Goal: Task Accomplishment & Management: Manage account settings

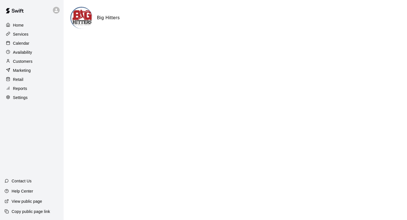
click at [26, 37] on p "Services" at bounding box center [21, 34] width 16 height 6
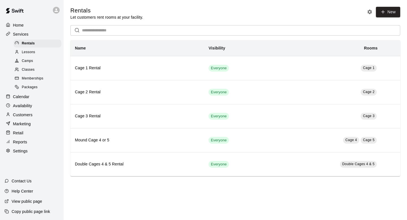
click at [22, 99] on p "Calendar" at bounding box center [21, 97] width 16 height 6
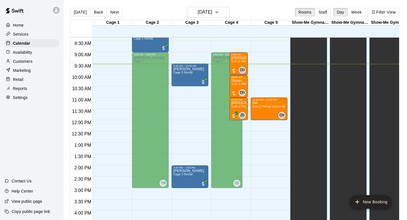
scroll to position [189, 0]
click at [198, 10] on h6 "Tuesday Aug 12" at bounding box center [205, 12] width 14 height 8
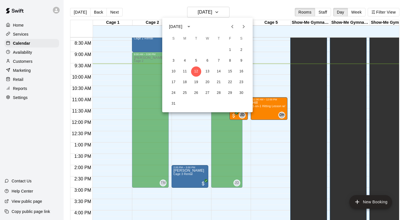
click at [267, 154] on div at bounding box center [203, 110] width 407 height 220
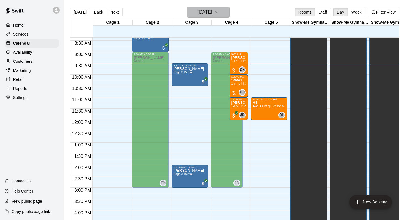
click at [192, 8] on button "Tuesday Aug 12" at bounding box center [208, 12] width 42 height 11
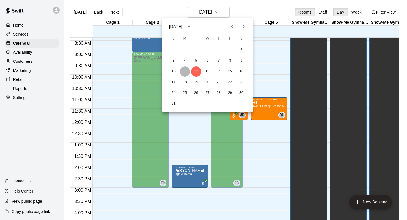
click at [186, 69] on button "11" at bounding box center [185, 71] width 10 height 10
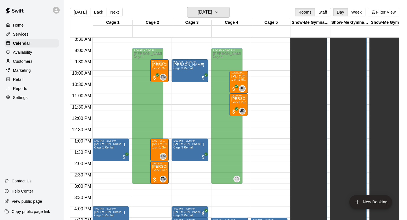
scroll to position [194, 0]
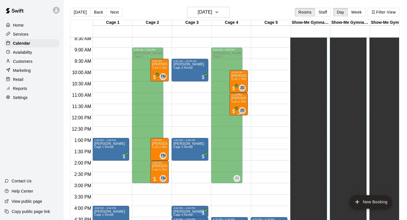
click at [240, 98] on p "Hudson Shaw" at bounding box center [238, 98] width 15 height 0
click at [238, 106] on icon "edit" at bounding box center [237, 104] width 7 height 7
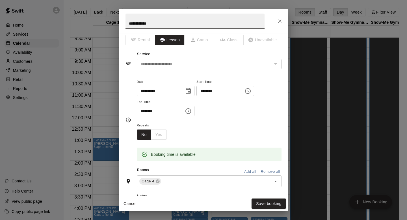
scroll to position [0, 0]
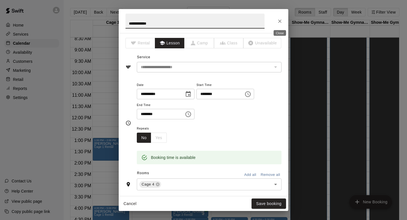
click at [279, 18] on icon "Close" at bounding box center [280, 21] width 6 height 6
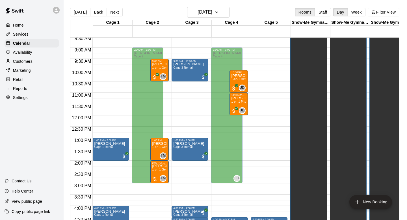
click at [234, 83] on div "Landon Shaw 1-on-1 Hitting Lesson" at bounding box center [238, 184] width 15 height 220
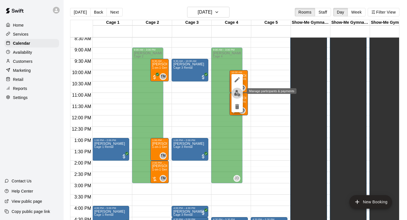
click at [236, 94] on img "edit" at bounding box center [237, 93] width 7 height 7
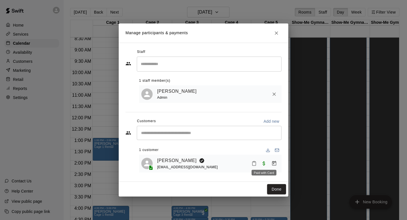
click at [266, 165] on span "Paid with Card" at bounding box center [264, 163] width 10 height 5
click at [272, 164] on icon "Manage bookings & payment" at bounding box center [275, 164] width 6 height 6
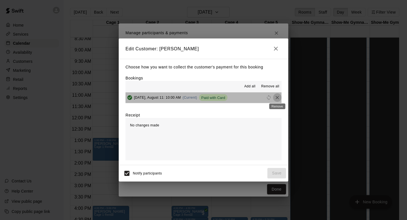
click at [277, 98] on icon "Remove" at bounding box center [277, 97] width 3 height 3
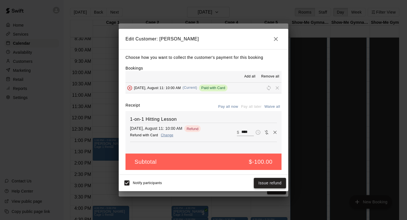
click at [270, 184] on button "Issue refund" at bounding box center [270, 183] width 32 height 10
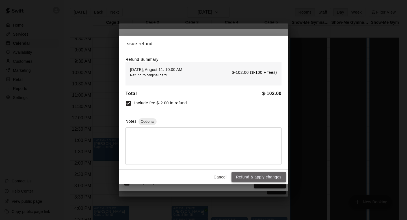
click at [264, 177] on button "Refund & apply changes" at bounding box center [259, 177] width 55 height 10
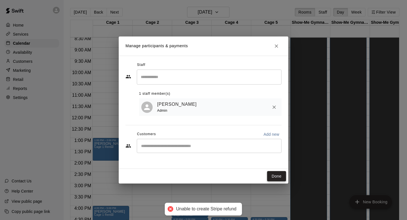
click at [279, 176] on button "Done" at bounding box center [276, 176] width 19 height 10
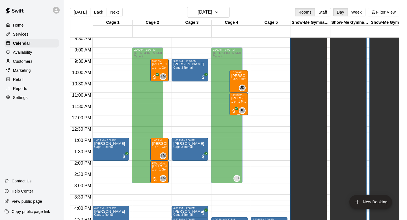
click at [239, 103] on span "1-on-1 Pitching Lesson" at bounding box center [246, 101] width 31 height 3
click at [238, 119] on img "edit" at bounding box center [237, 120] width 7 height 7
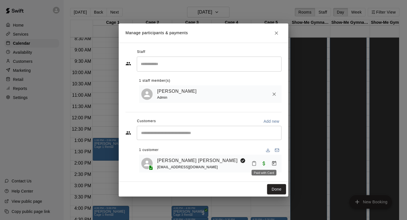
click at [264, 164] on span "Paid with Card" at bounding box center [264, 163] width 10 height 5
click at [272, 164] on icon "Manage bookings & payment" at bounding box center [275, 164] width 6 height 6
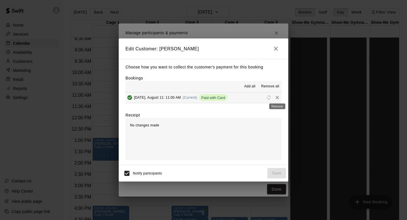
click at [277, 97] on icon "Remove" at bounding box center [278, 98] width 6 height 6
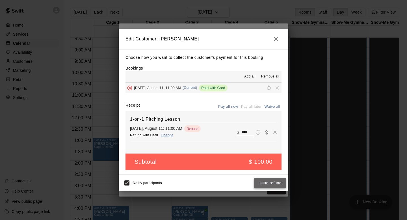
click at [263, 182] on button "Issue refund" at bounding box center [270, 183] width 32 height 10
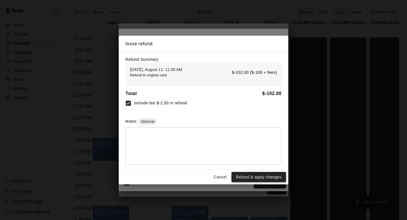
click at [263, 177] on button "Refund & apply changes" at bounding box center [259, 177] width 55 height 10
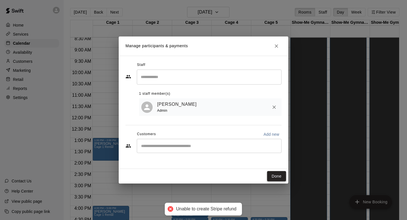
click at [279, 177] on button "Done" at bounding box center [276, 176] width 19 height 10
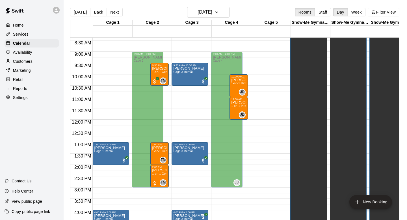
scroll to position [190, 0]
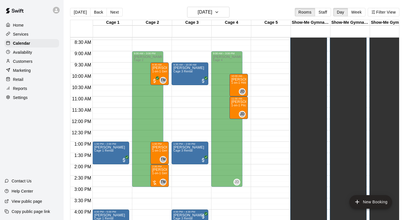
click at [266, 98] on div "12:00 AM – 6:30 AM Closed 4:30 PM – 5:30 PM Brad Hazelwonder Mound Cage 4 or 5 …" at bounding box center [269, 119] width 37 height 543
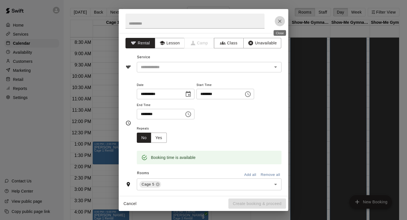
click at [280, 23] on icon "Close" at bounding box center [280, 21] width 6 height 6
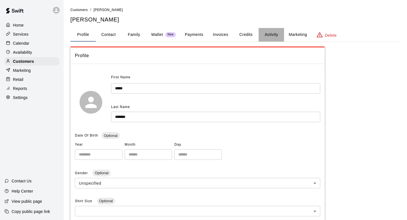
click at [268, 41] on button "Activity" at bounding box center [271, 35] width 25 height 14
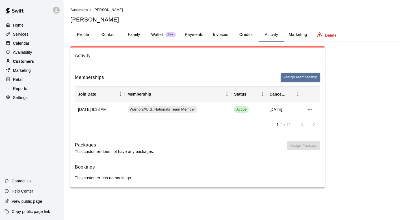
click at [21, 60] on p "Customers" at bounding box center [23, 62] width 21 height 6
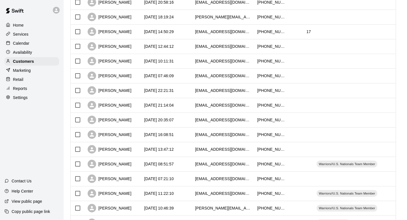
scroll to position [109, 0]
click at [184, 149] on div "[DATE] 13:47:12" at bounding box center [166, 149] width 51 height 15
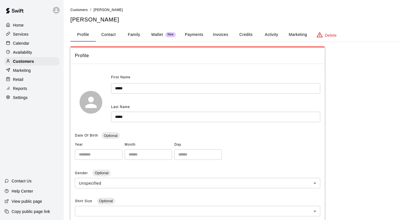
click at [274, 33] on button "Activity" at bounding box center [271, 35] width 25 height 14
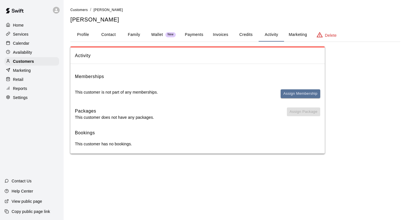
click at [298, 81] on div "Memberships This customer is not part of any memberships. Assign Membership" at bounding box center [198, 88] width 246 height 30
click at [297, 95] on button "Assign Membership" at bounding box center [301, 93] width 40 height 9
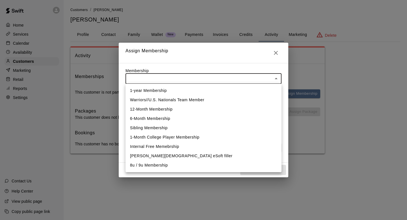
click at [265, 76] on body "Home Services Calendar Availability Customers Marketing Retail Reports Settings…" at bounding box center [203, 82] width 407 height 165
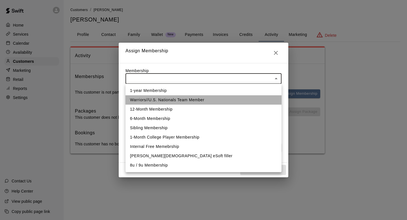
click at [244, 98] on li "Warriors//U.S. Nationals Team Member" at bounding box center [204, 99] width 156 height 9
type input "**********"
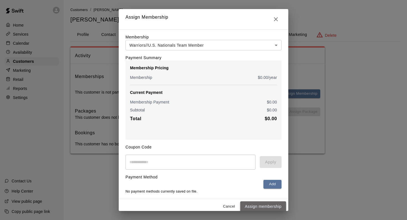
click at [264, 204] on button "Assign membership" at bounding box center [263, 206] width 46 height 10
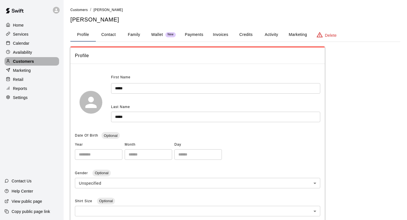
click at [48, 61] on div "Customers" at bounding box center [32, 61] width 55 height 8
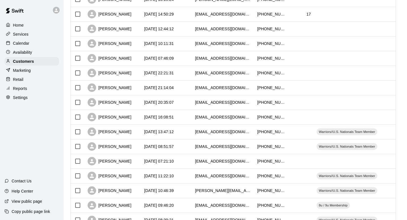
scroll to position [129, 0]
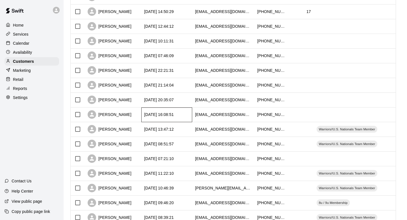
click at [155, 114] on div "[DATE] 16:08:51" at bounding box center [159, 115] width 30 height 6
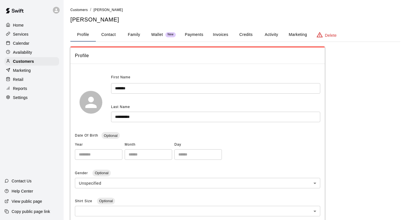
click at [272, 33] on button "Activity" at bounding box center [271, 35] width 25 height 14
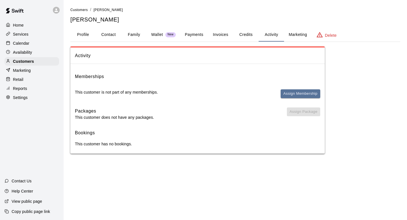
click at [293, 89] on div "Memberships This customer is not part of any memberships. Assign Membership" at bounding box center [198, 88] width 246 height 30
click at [290, 92] on button "Assign Membership" at bounding box center [301, 93] width 40 height 9
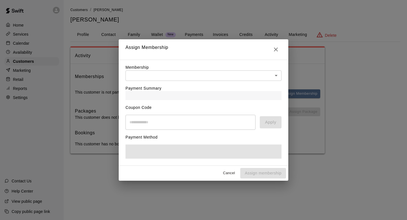
click at [268, 81] on div "Payment Summary" at bounding box center [204, 90] width 156 height 19
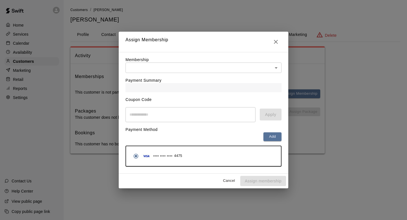
click at [269, 70] on body "Home Services Calendar Availability Customers Marketing Retail Reports Settings…" at bounding box center [203, 82] width 407 height 165
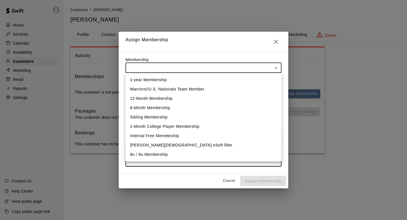
click at [255, 90] on li "Warriors//U.S. Nationals Team Member" at bounding box center [204, 89] width 156 height 9
type input "**********"
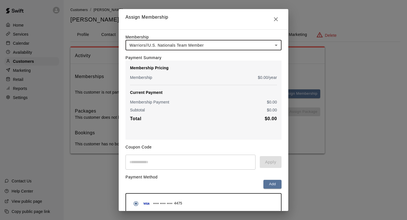
scroll to position [25, 0]
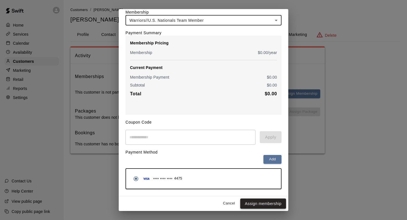
click at [263, 203] on button "Assign membership" at bounding box center [263, 204] width 46 height 10
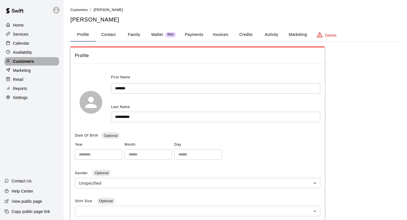
click at [25, 64] on p "Customers" at bounding box center [23, 62] width 21 height 6
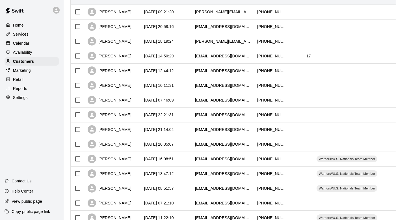
scroll to position [97, 0]
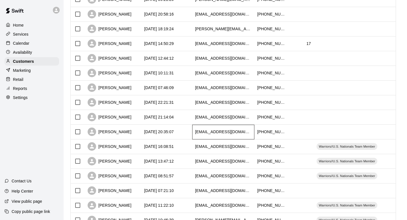
click at [245, 130] on div "[EMAIL_ADDRESS][DOMAIN_NAME]" at bounding box center [223, 132] width 57 height 6
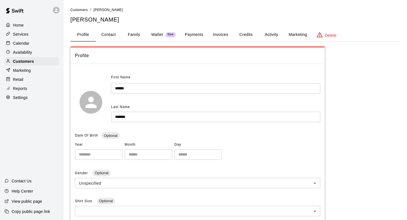
click at [134, 32] on button "Family" at bounding box center [133, 35] width 25 height 14
